Goal: Task Accomplishment & Management: Manage account settings

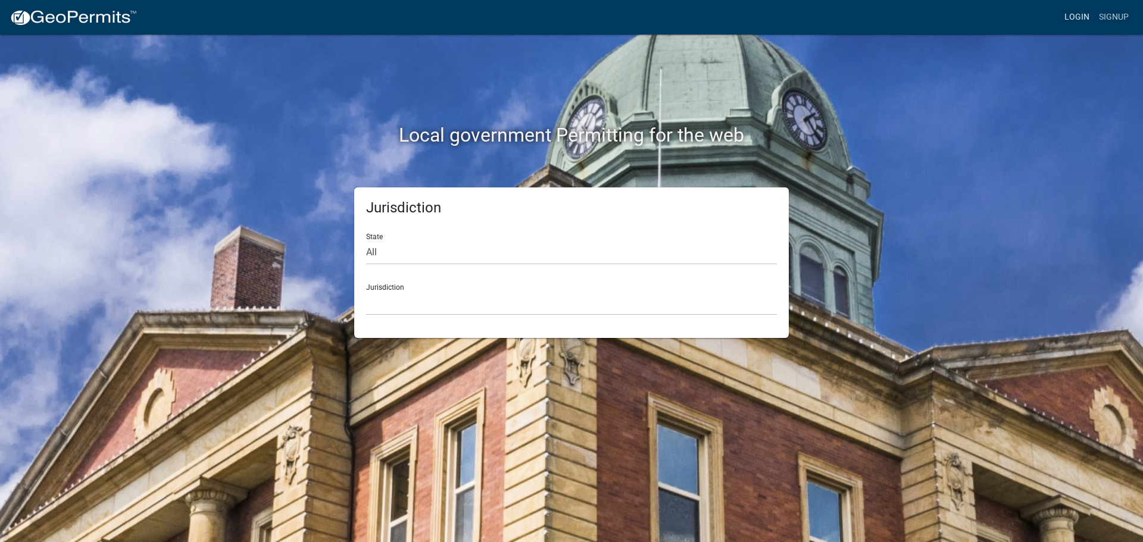
click at [1075, 17] on link "Login" at bounding box center [1077, 17] width 35 height 23
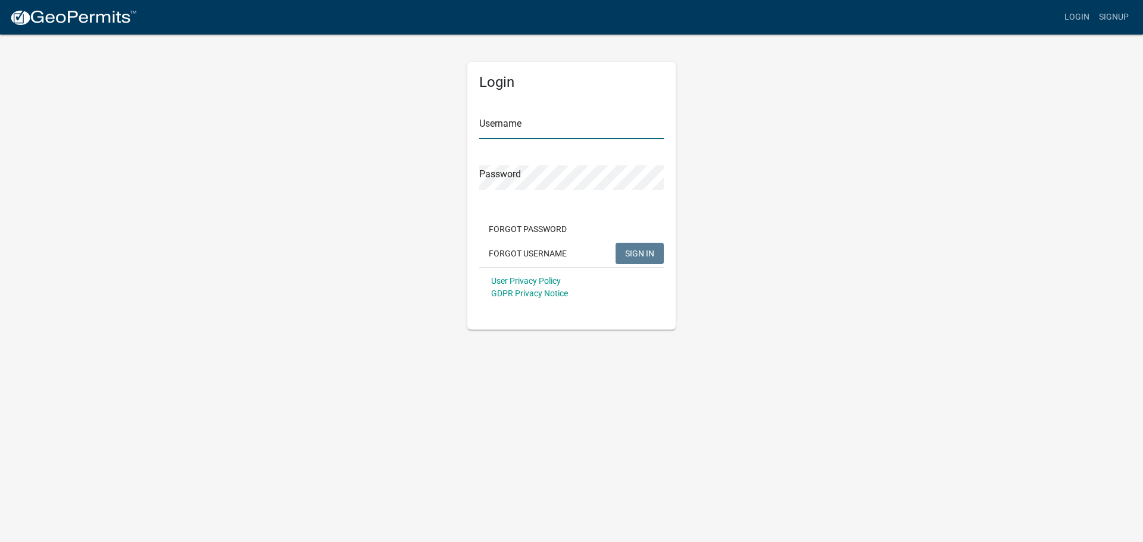
type input "aclemons"
click at [636, 255] on span "SIGN IN" at bounding box center [639, 253] width 29 height 10
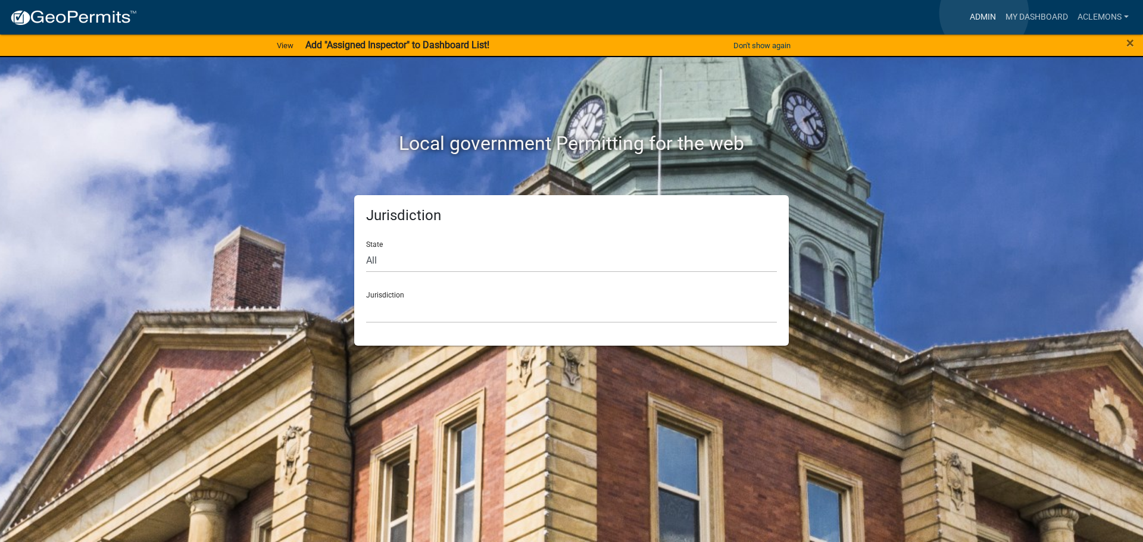
click at [984, 13] on link "Admin" at bounding box center [983, 17] width 36 height 23
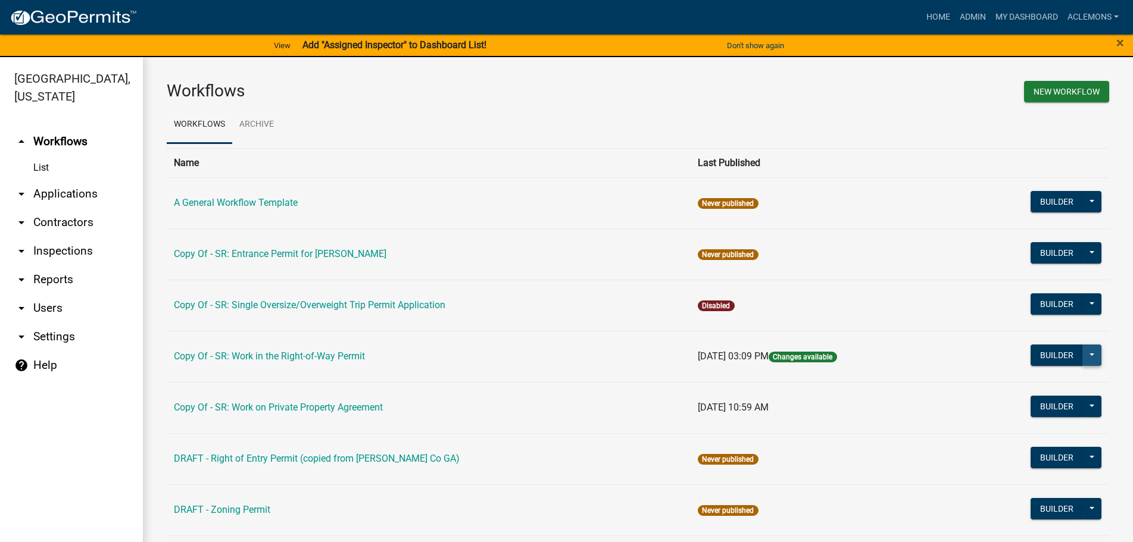
click at [1086, 354] on button at bounding box center [1091, 355] width 19 height 21
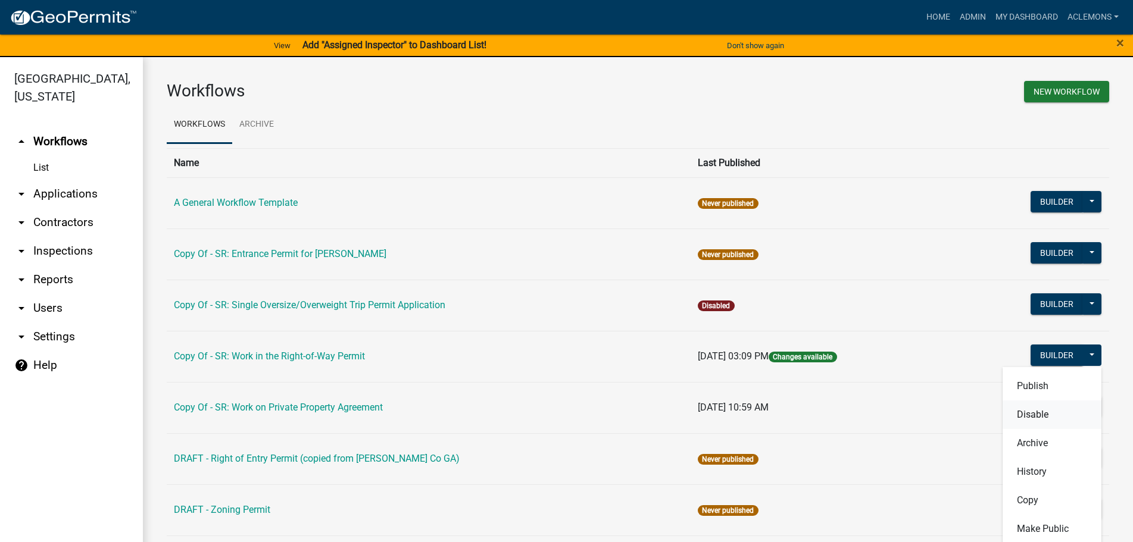
click at [1050, 417] on button "Disable" at bounding box center [1052, 415] width 99 height 29
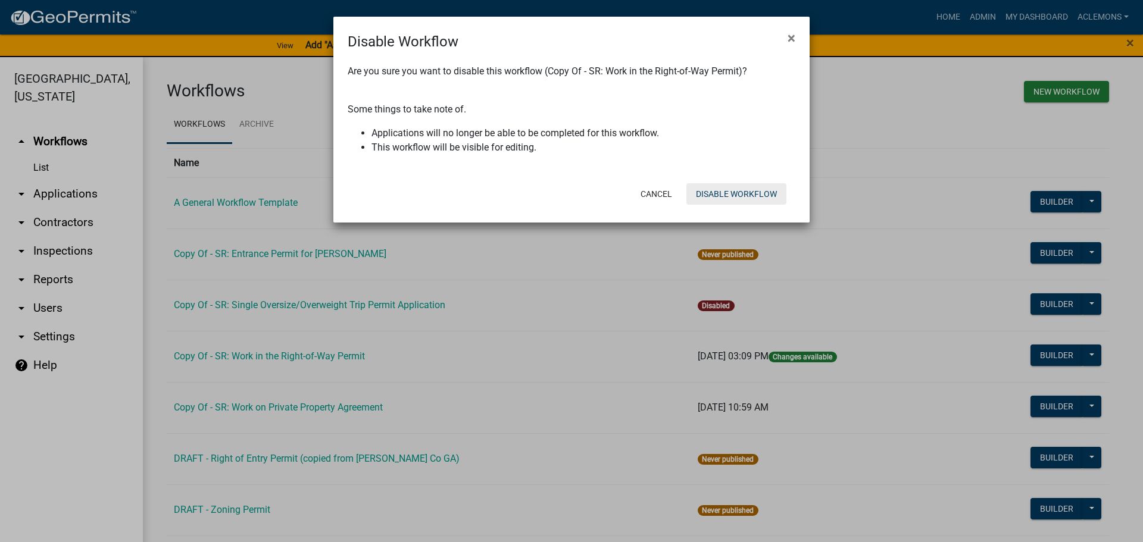
click at [717, 188] on button "Disable Workflow" at bounding box center [736, 193] width 100 height 21
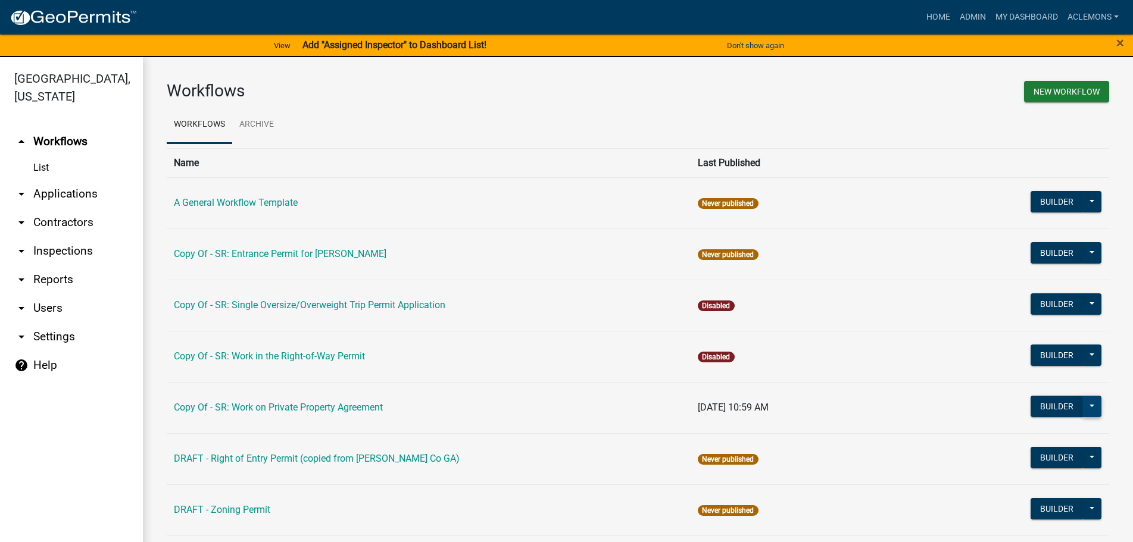
click at [1083, 413] on button at bounding box center [1091, 406] width 19 height 21
click at [1035, 464] on button "Disable" at bounding box center [1052, 466] width 99 height 29
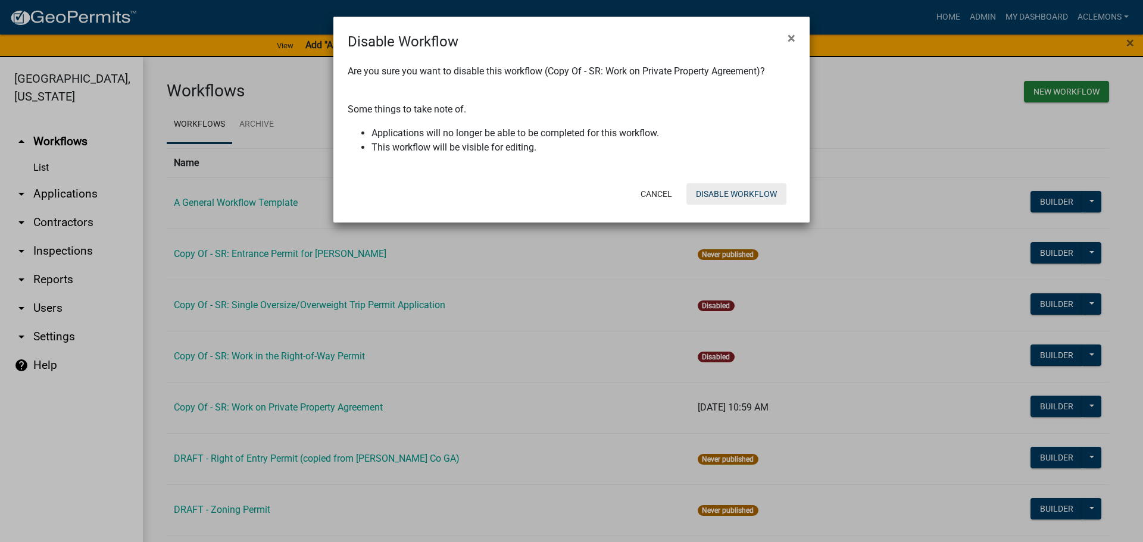
click at [718, 193] on button "Disable Workflow" at bounding box center [736, 193] width 100 height 21
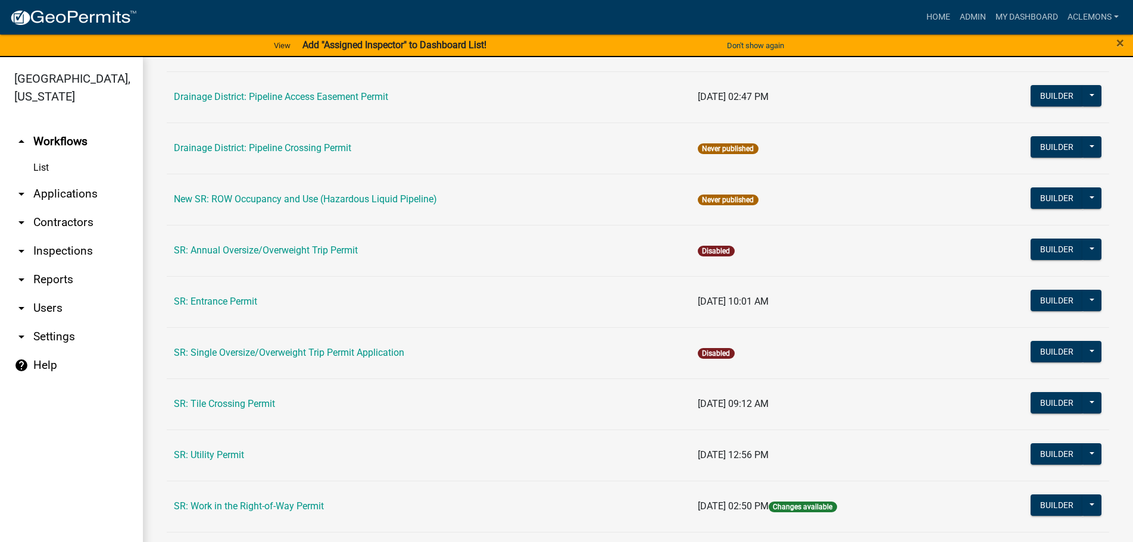
scroll to position [679, 0]
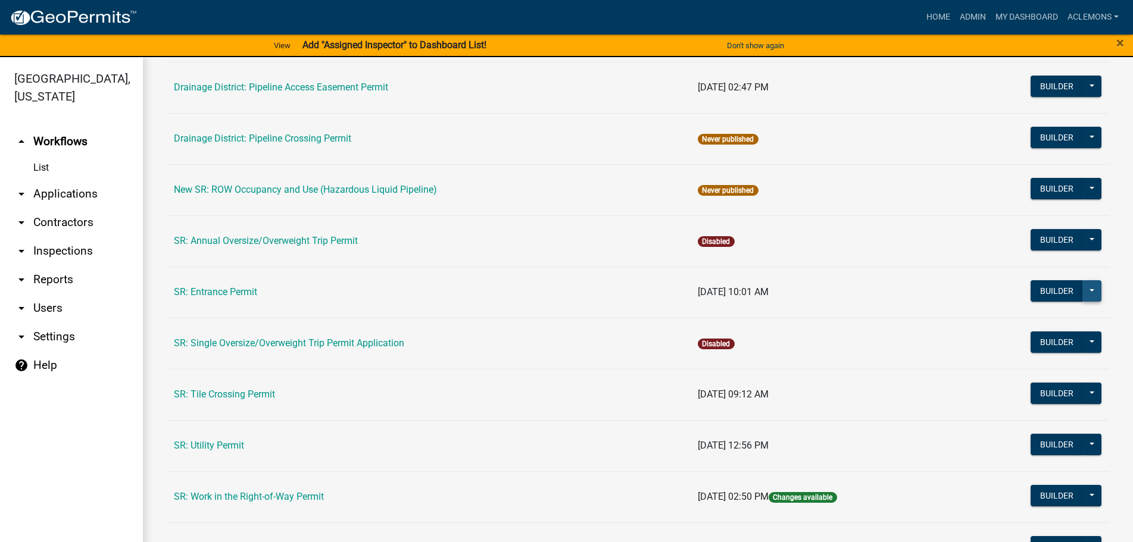
click at [1082, 288] on button at bounding box center [1091, 290] width 19 height 21
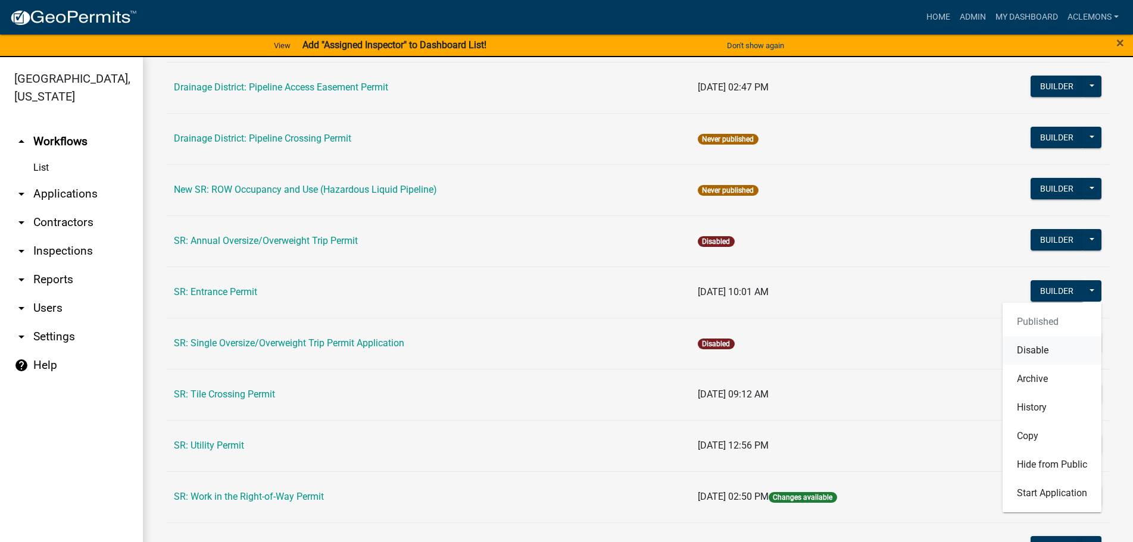
click at [1033, 350] on button "Disable" at bounding box center [1052, 350] width 99 height 29
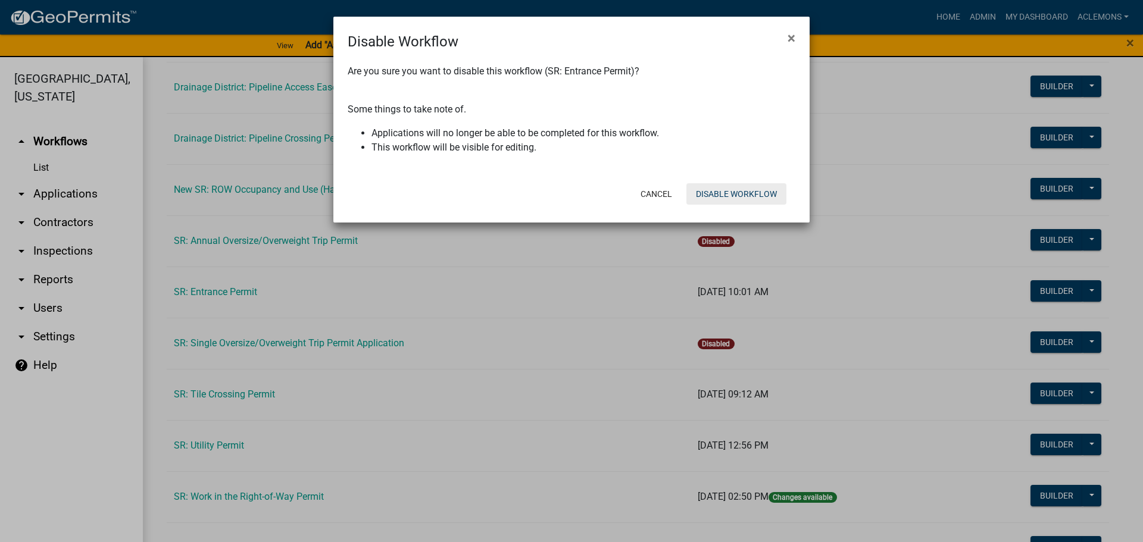
click at [730, 191] on button "Disable Workflow" at bounding box center [736, 193] width 100 height 21
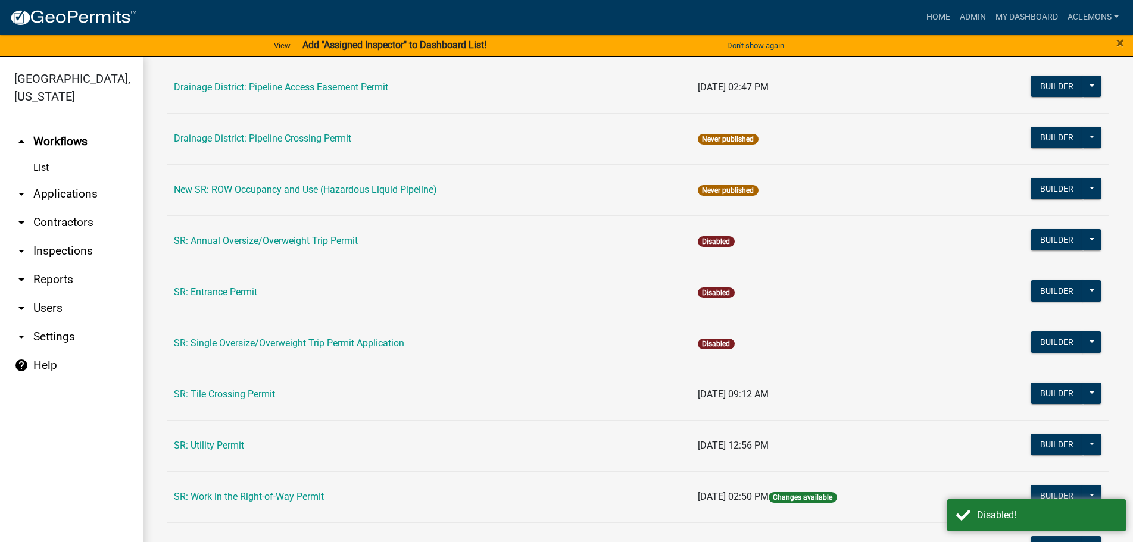
scroll to position [780, 0]
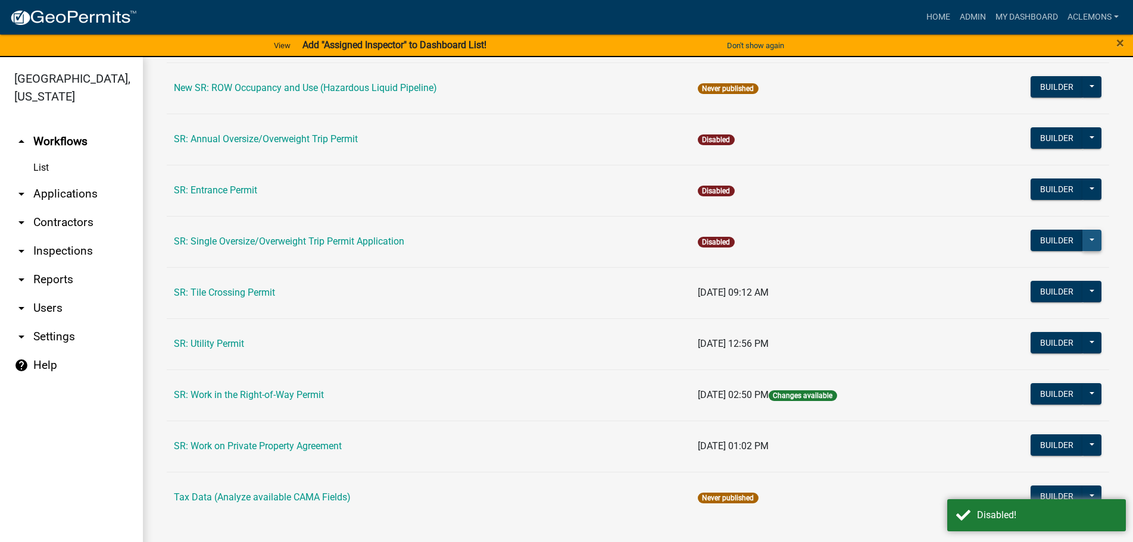
click at [1082, 235] on button at bounding box center [1091, 240] width 19 height 21
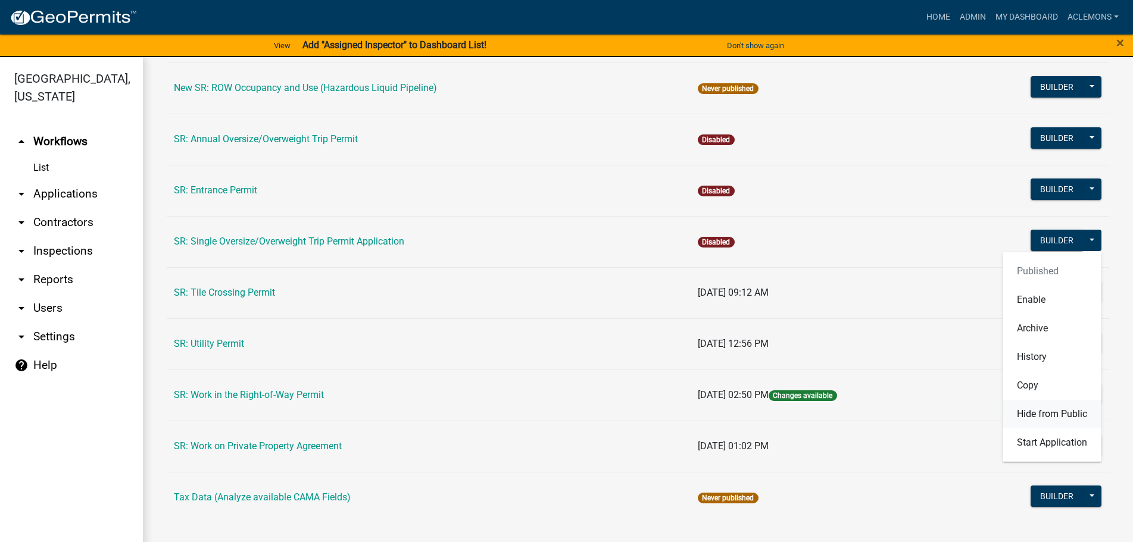
click at [1052, 411] on button "Hide from Public" at bounding box center [1052, 414] width 99 height 29
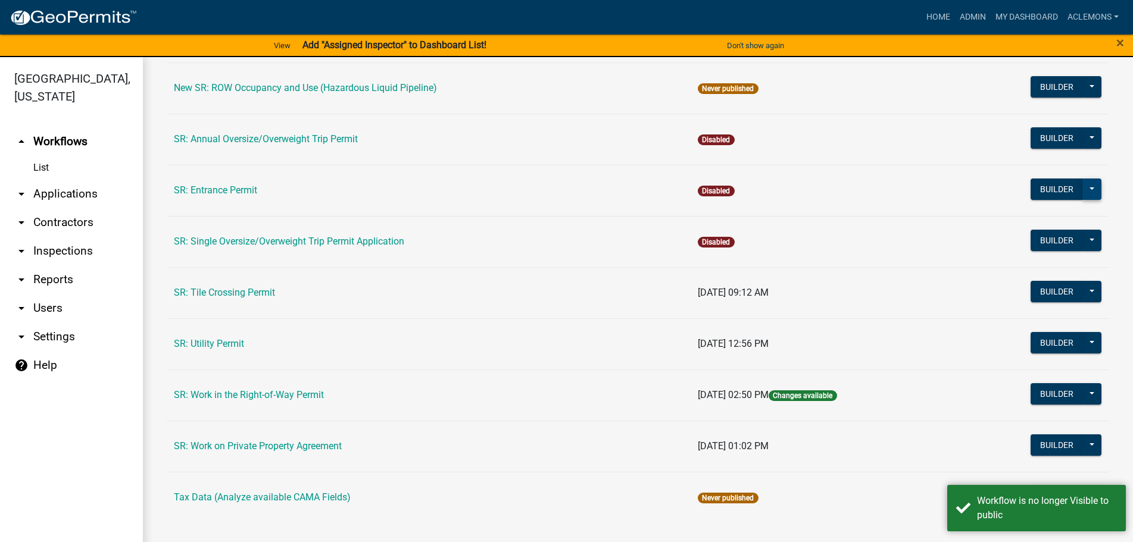
click at [1082, 188] on button at bounding box center [1091, 189] width 19 height 21
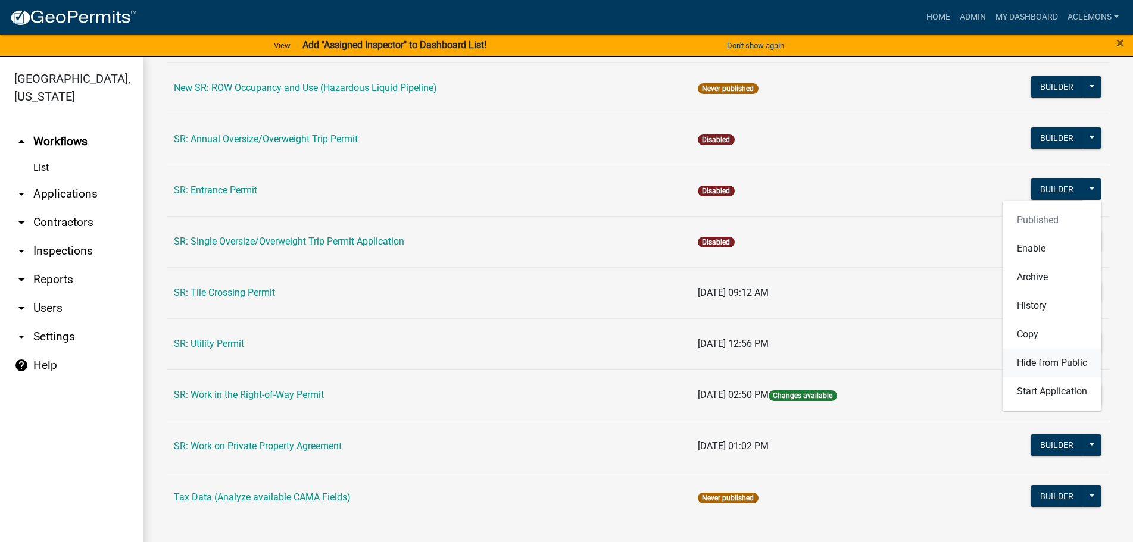
click at [1041, 359] on button "Hide from Public" at bounding box center [1052, 363] width 99 height 29
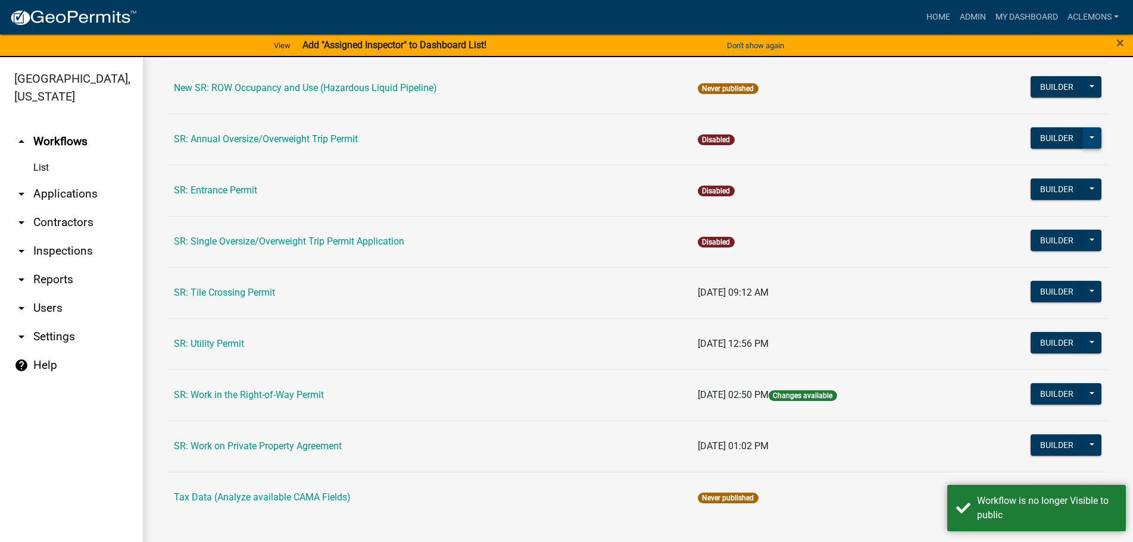
click at [1082, 136] on button at bounding box center [1091, 137] width 19 height 21
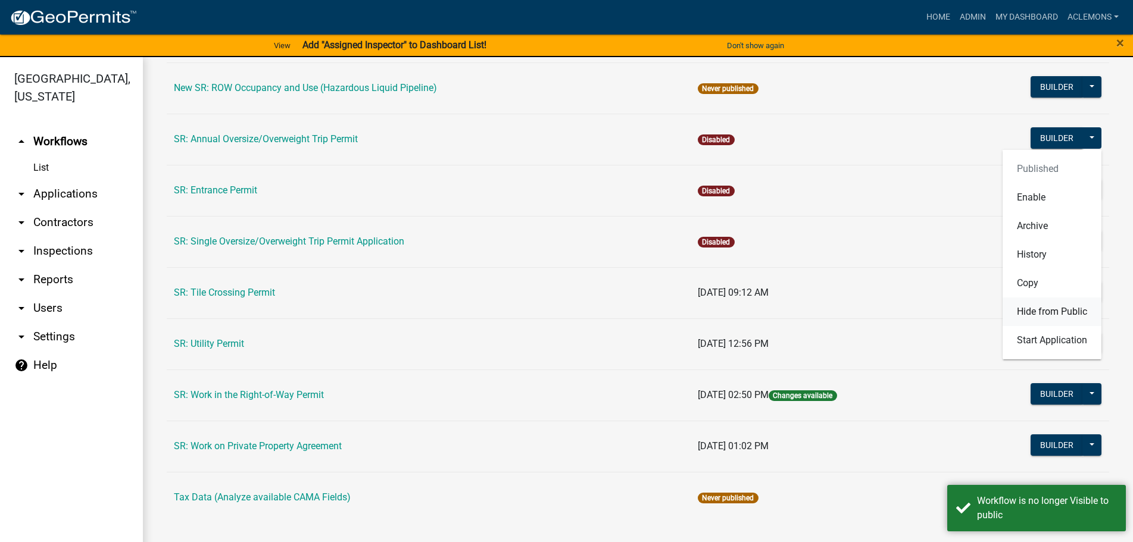
click at [1043, 310] on button "Hide from Public" at bounding box center [1052, 312] width 99 height 29
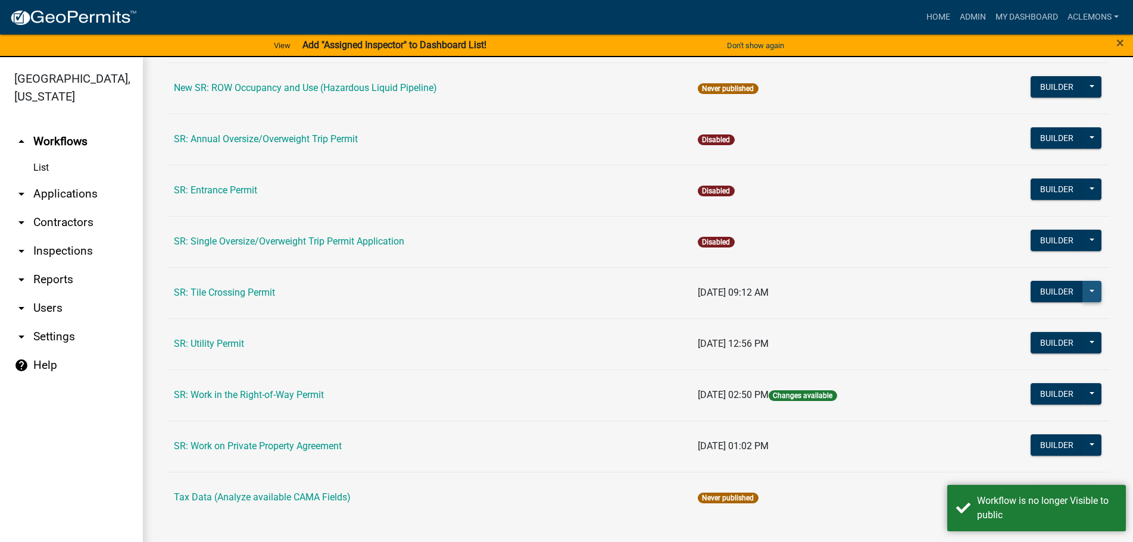
click at [1086, 290] on button at bounding box center [1091, 291] width 19 height 21
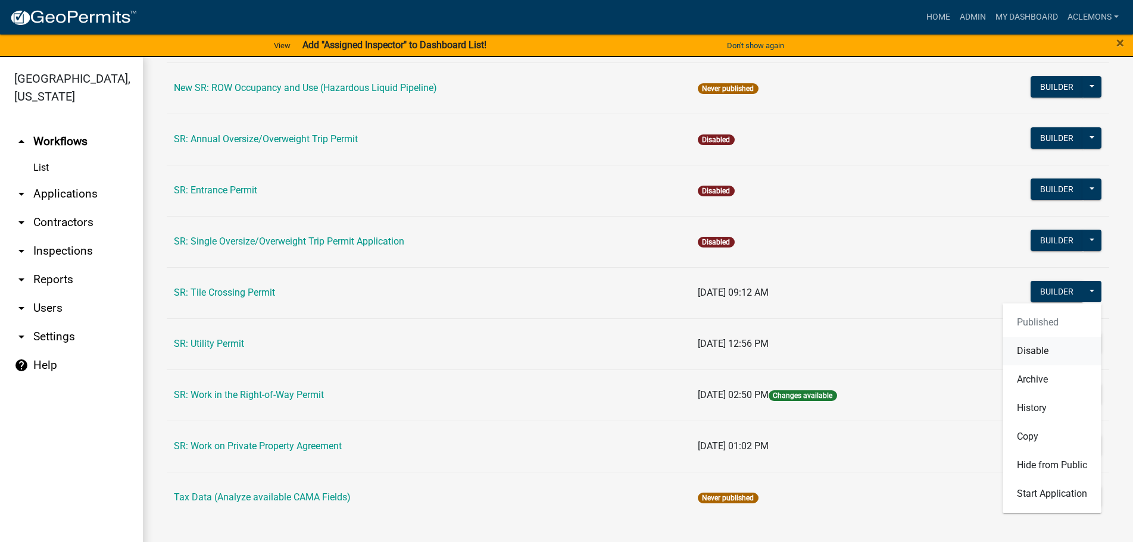
click at [1038, 347] on button "Disable" at bounding box center [1052, 351] width 99 height 29
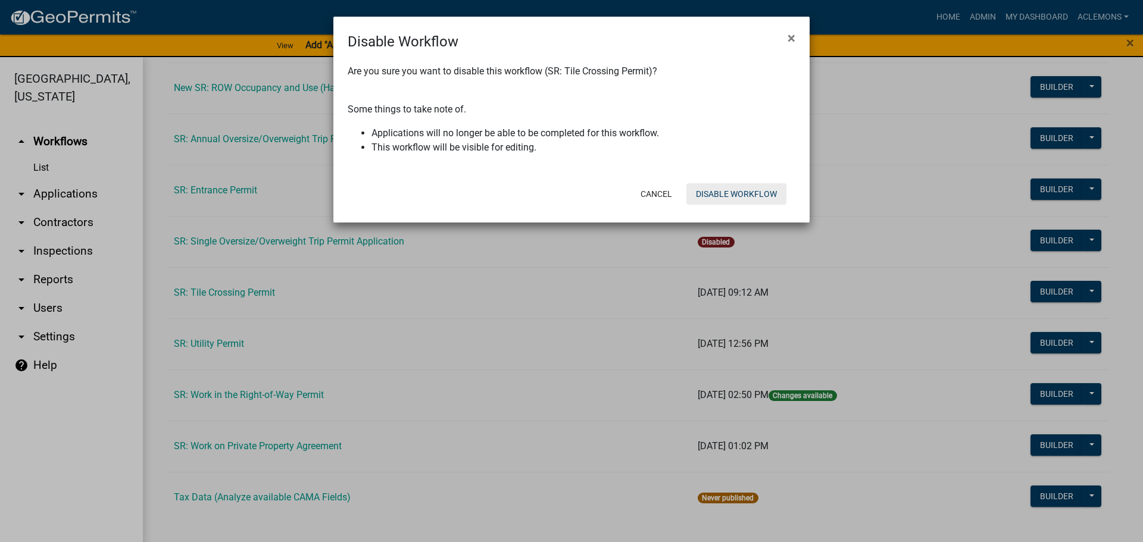
click at [721, 185] on button "Disable Workflow" at bounding box center [736, 193] width 100 height 21
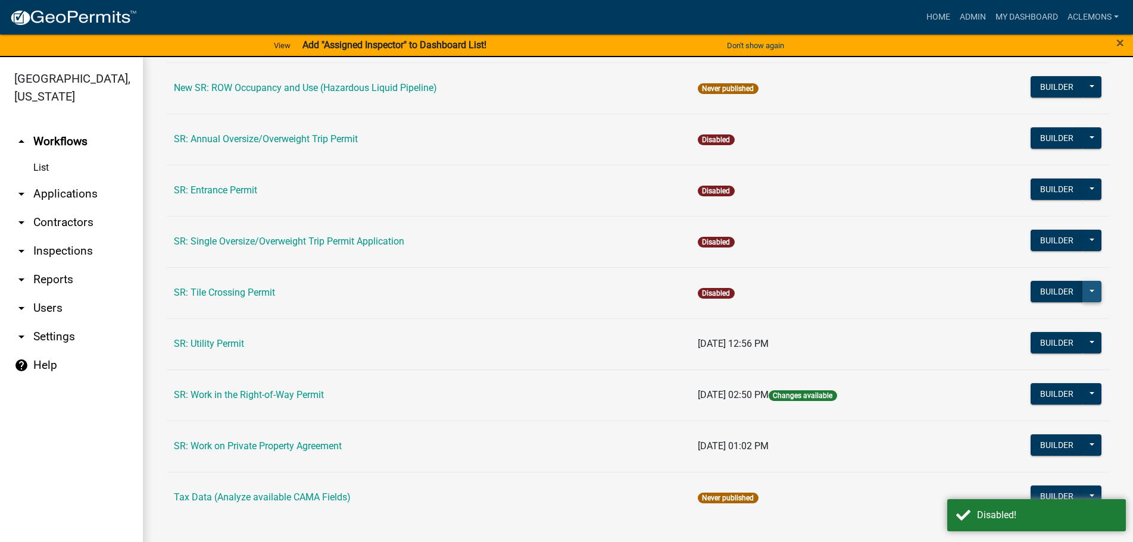
click at [1085, 292] on button at bounding box center [1091, 291] width 19 height 21
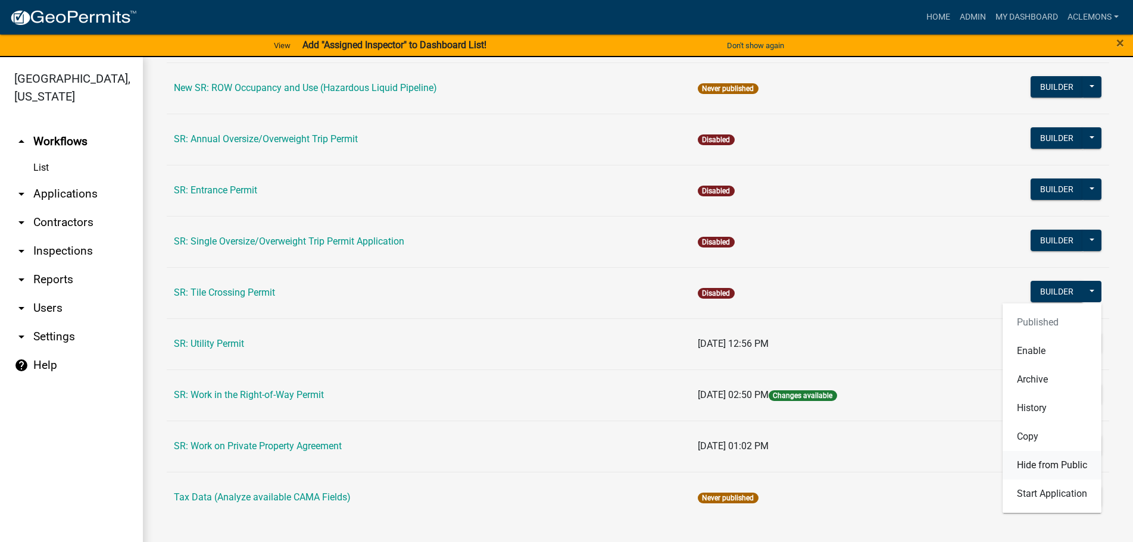
click at [1053, 465] on button "Hide from Public" at bounding box center [1052, 465] width 99 height 29
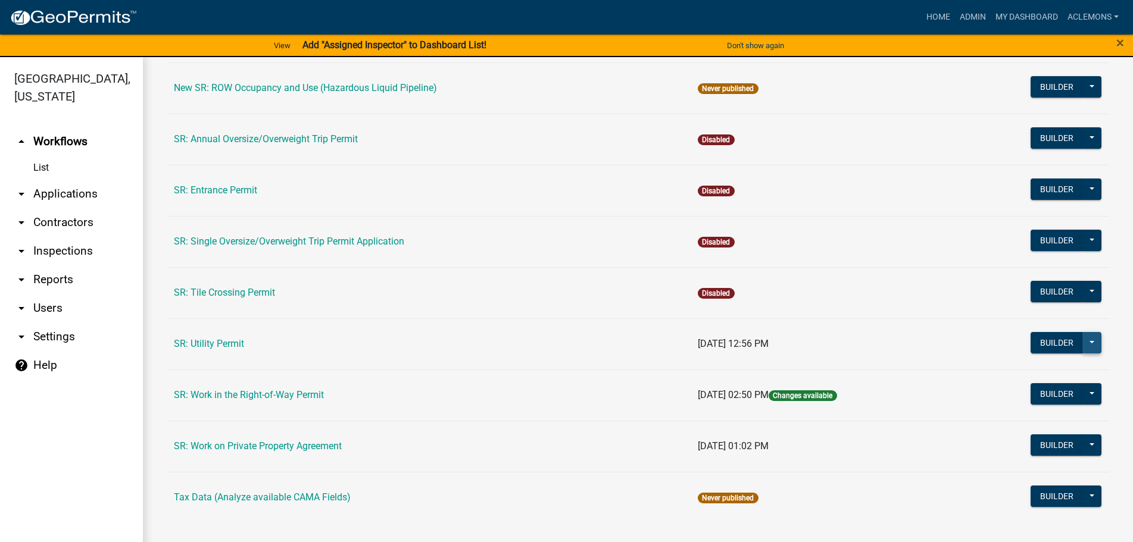
click at [1082, 339] on button at bounding box center [1091, 342] width 19 height 21
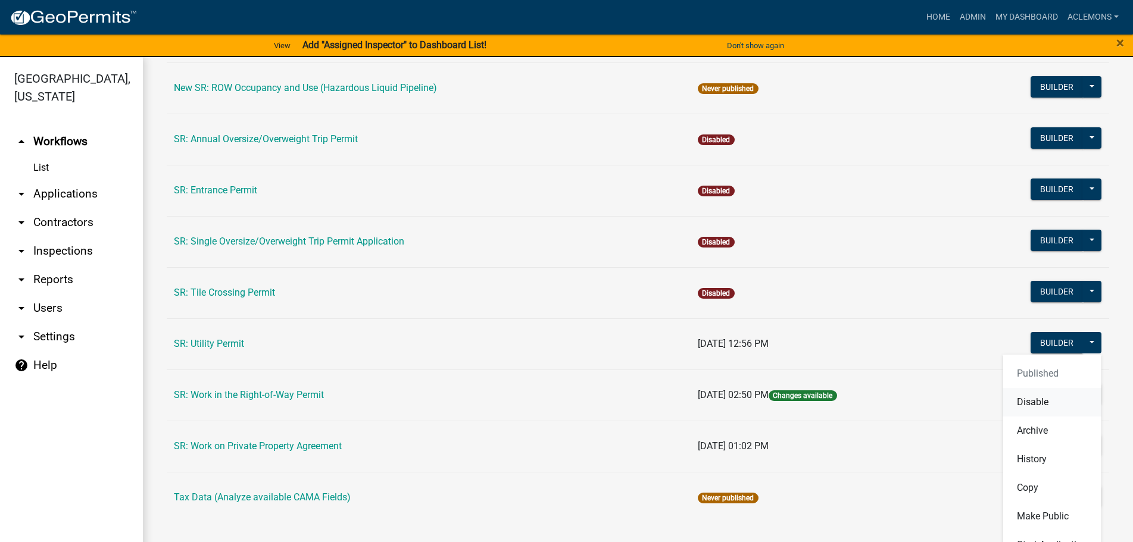
click at [1046, 404] on button "Disable" at bounding box center [1052, 402] width 99 height 29
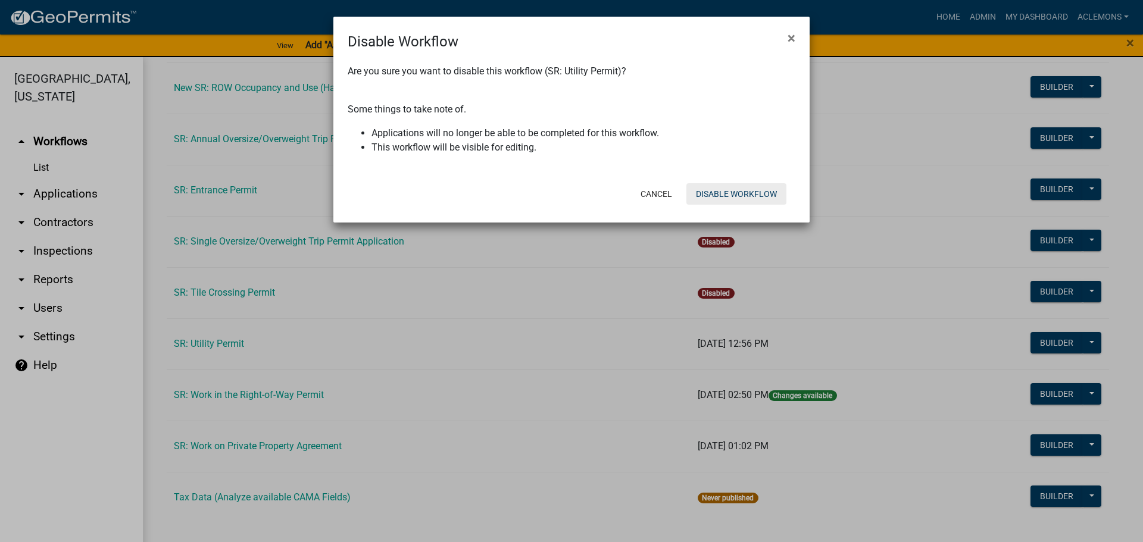
click at [748, 193] on button "Disable Workflow" at bounding box center [736, 193] width 100 height 21
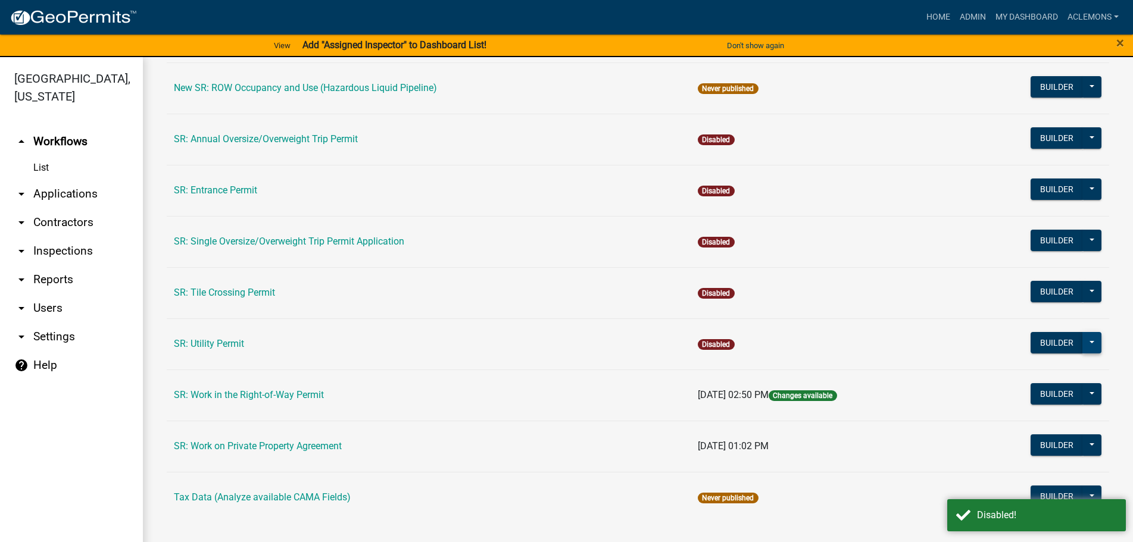
click at [1082, 336] on button at bounding box center [1091, 342] width 19 height 21
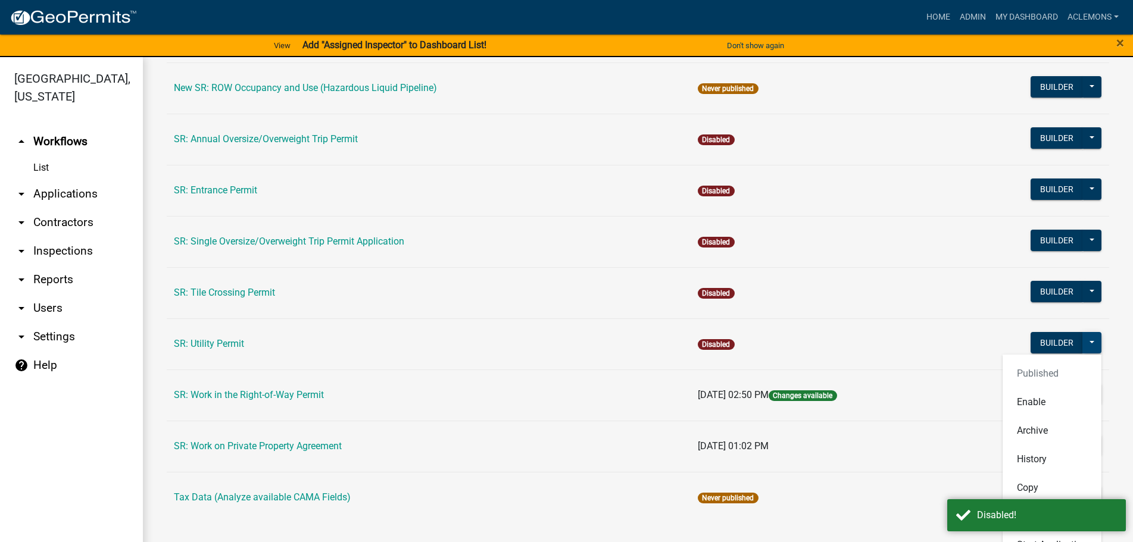
scroll to position [14, 0]
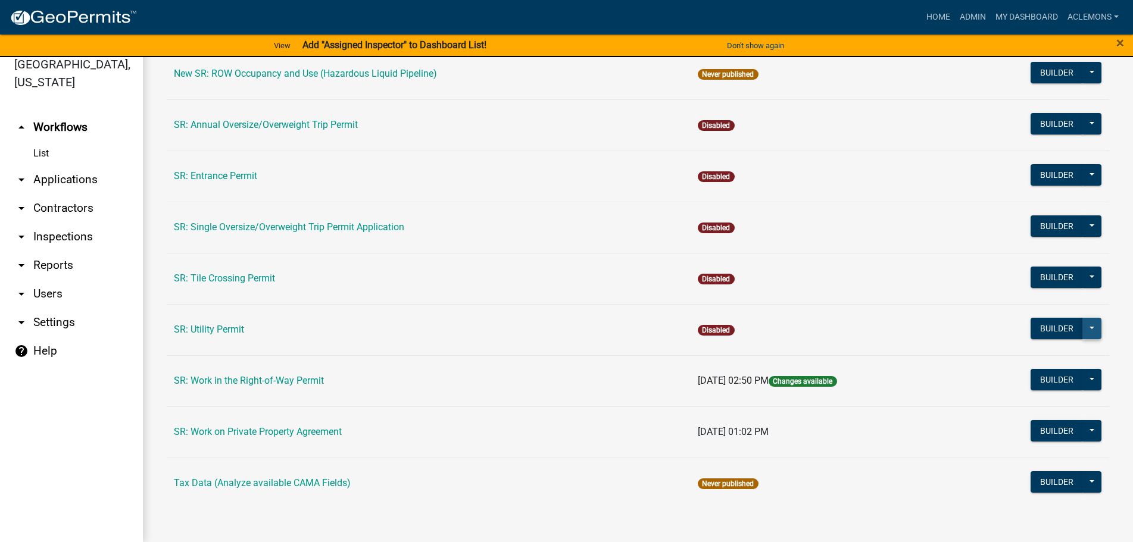
click at [1085, 324] on button at bounding box center [1091, 328] width 19 height 21
click at [1085, 379] on button at bounding box center [1091, 379] width 19 height 21
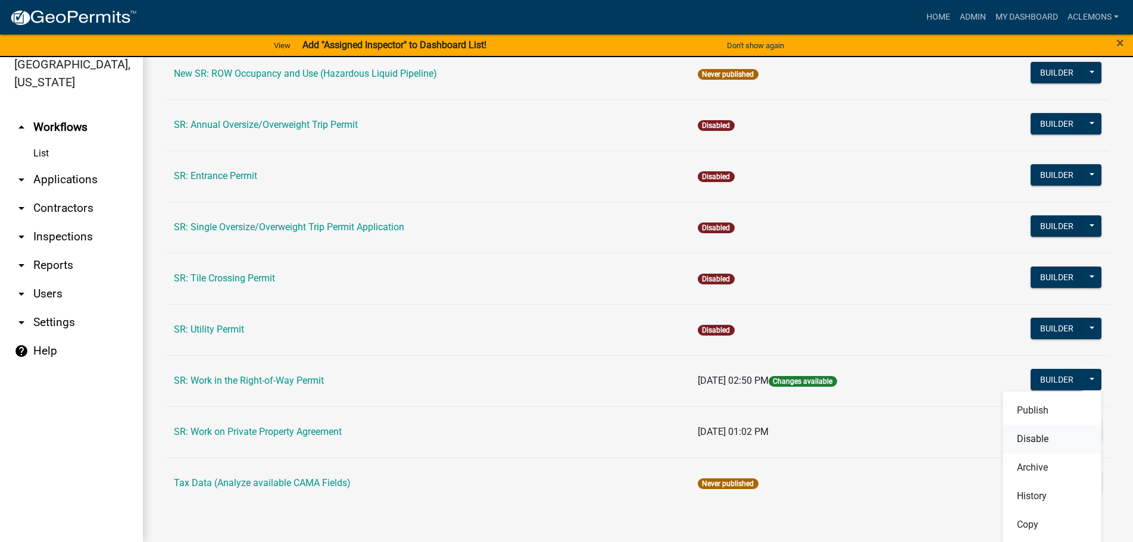
click at [1045, 434] on button "Disable" at bounding box center [1052, 439] width 99 height 29
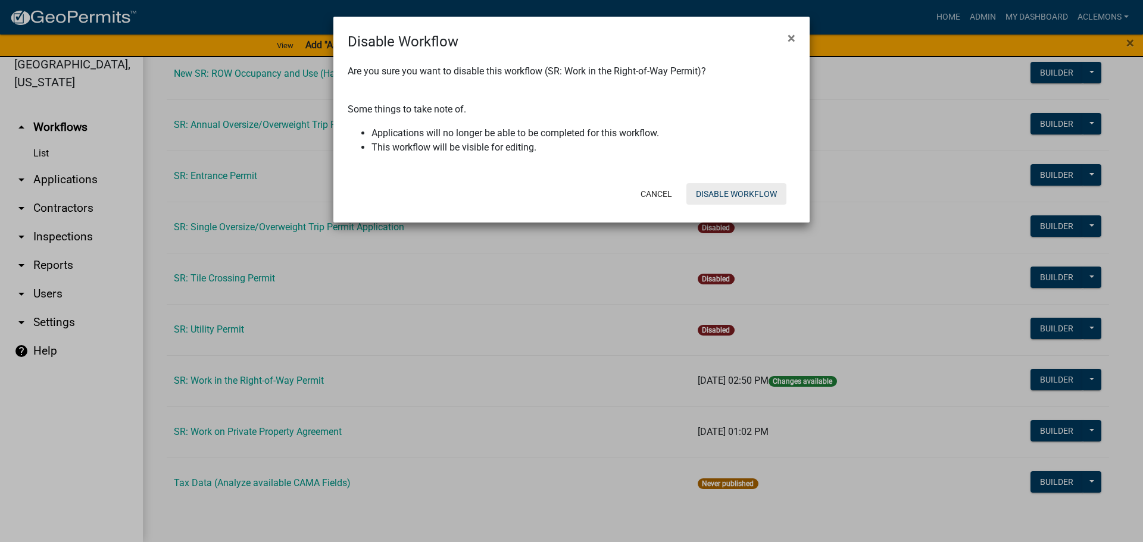
click at [751, 184] on button "Disable Workflow" at bounding box center [736, 193] width 100 height 21
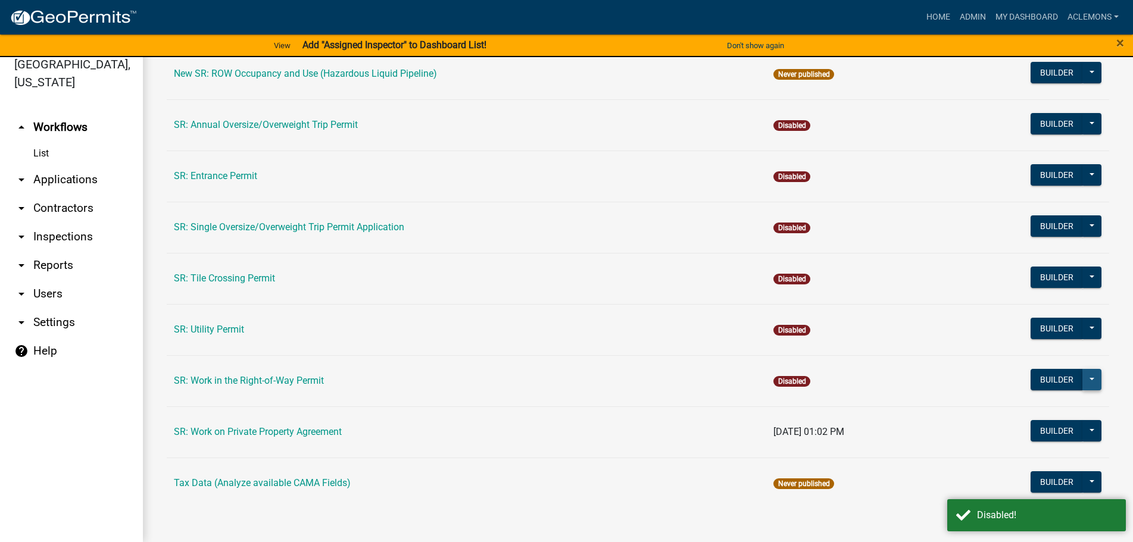
click at [1082, 376] on button at bounding box center [1091, 379] width 19 height 21
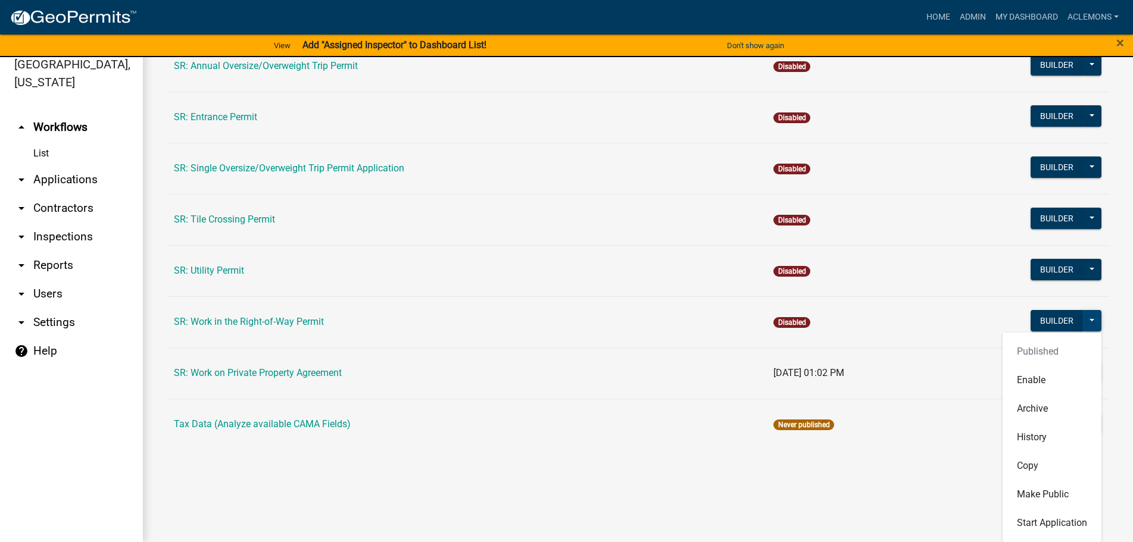
scroll to position [780, 0]
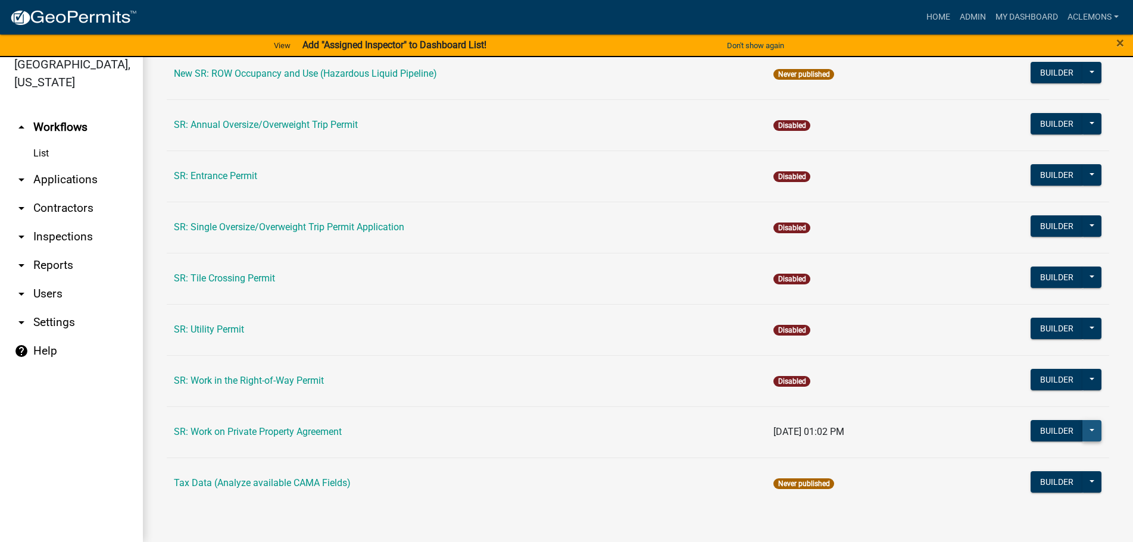
click at [1083, 430] on button at bounding box center [1091, 430] width 19 height 21
click at [1033, 487] on button "Disable" at bounding box center [1052, 490] width 99 height 29
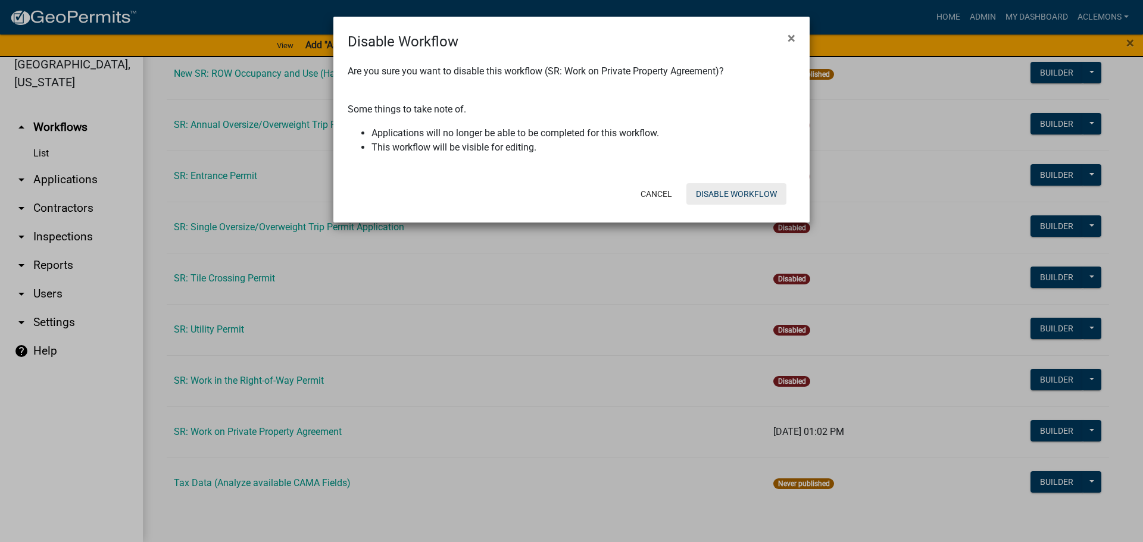
click at [769, 191] on button "Disable Workflow" at bounding box center [736, 193] width 100 height 21
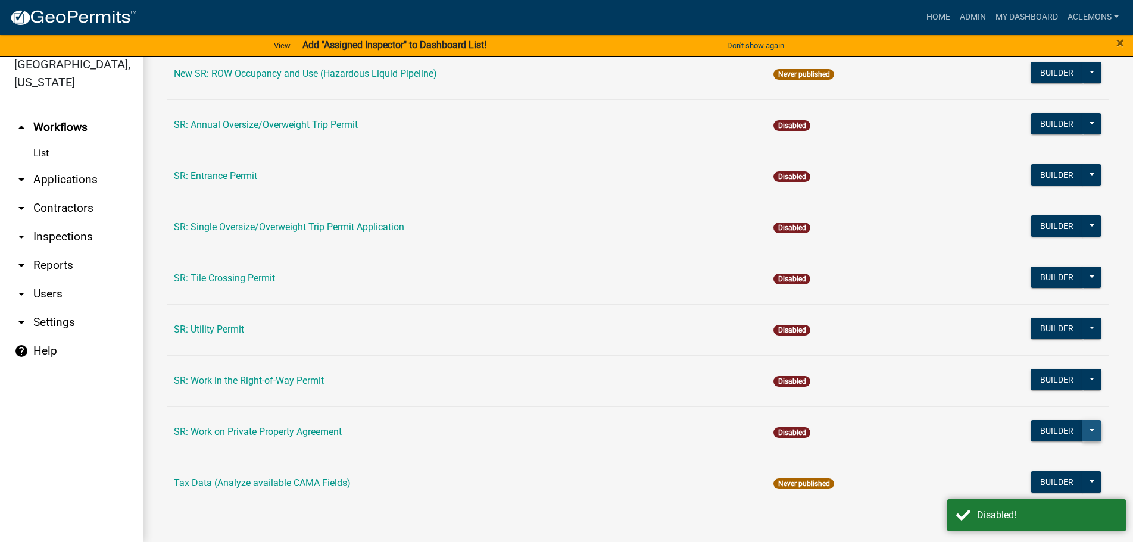
click at [1085, 432] on button at bounding box center [1091, 430] width 19 height 21
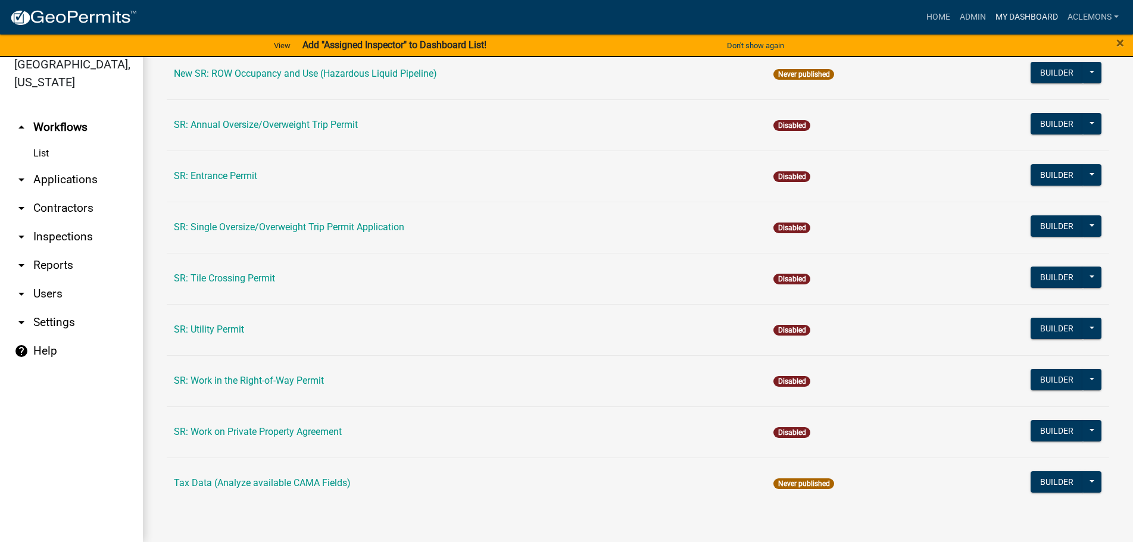
click at [1017, 14] on link "My Dashboard" at bounding box center [1027, 17] width 72 height 23
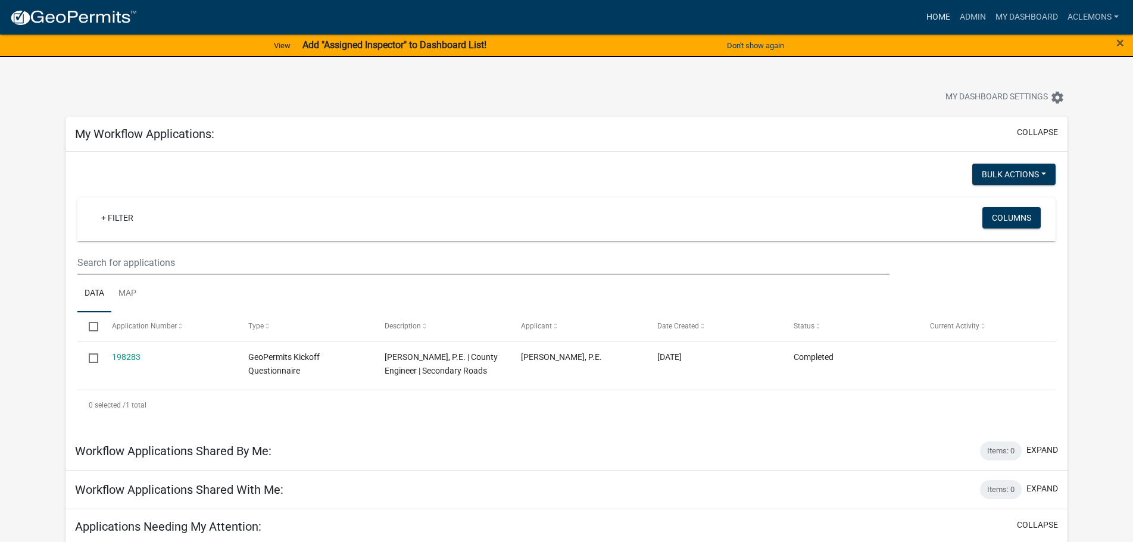
click at [940, 13] on link "Home" at bounding box center [938, 17] width 33 height 23
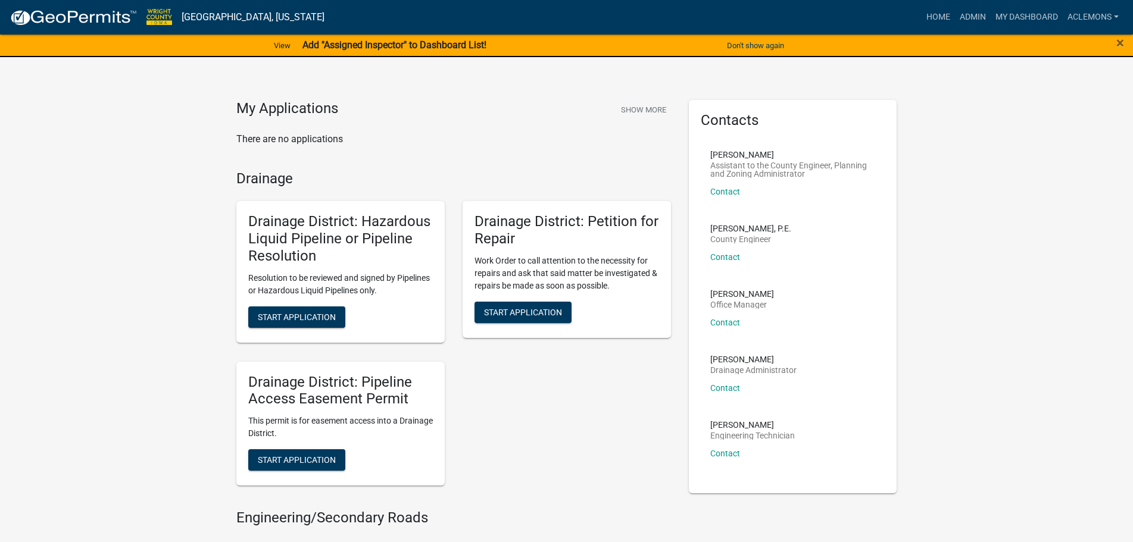
click at [227, 195] on div "Drainage District: Hazardous Liquid Pipeline or Pipeline Resolution Resolution …" at bounding box center [340, 272] width 226 height 160
